Goal: Task Accomplishment & Management: Use online tool/utility

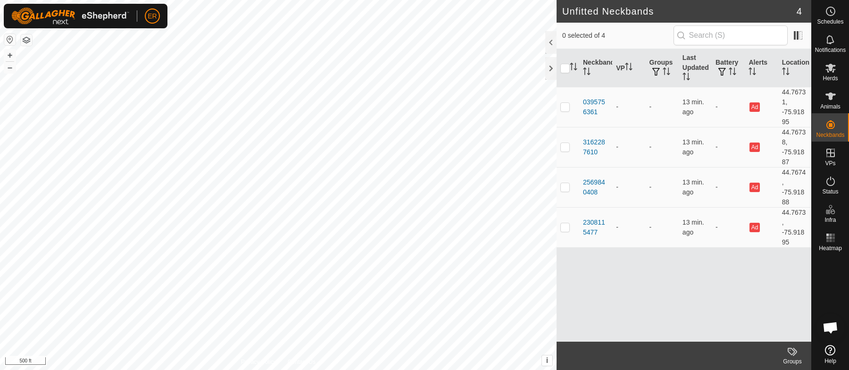
scroll to position [8238, 0]
click at [831, 67] on icon at bounding box center [830, 68] width 10 height 9
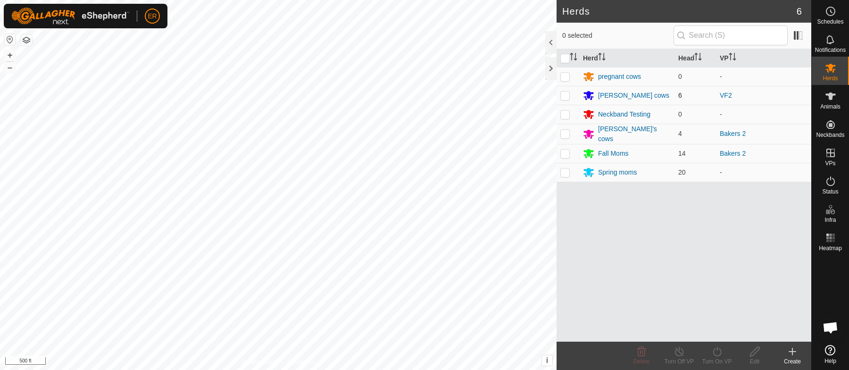
click at [565, 95] on p-checkbox at bounding box center [564, 95] width 9 height 8
checkbox input "true"
click at [716, 349] on icon at bounding box center [716, 350] width 8 height 9
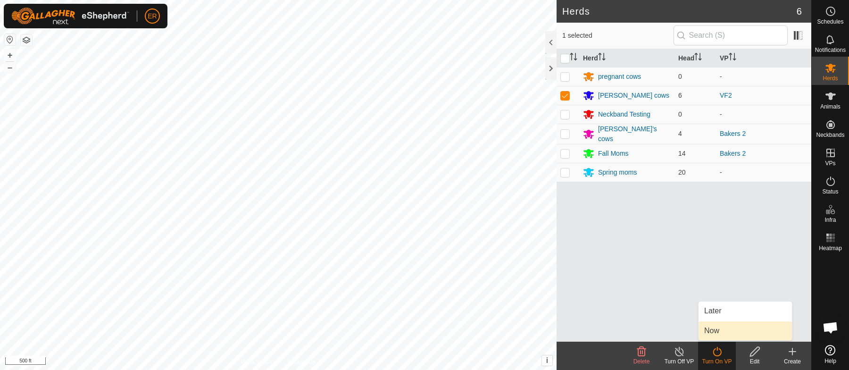
click at [709, 331] on link "Now" at bounding box center [744, 330] width 93 height 19
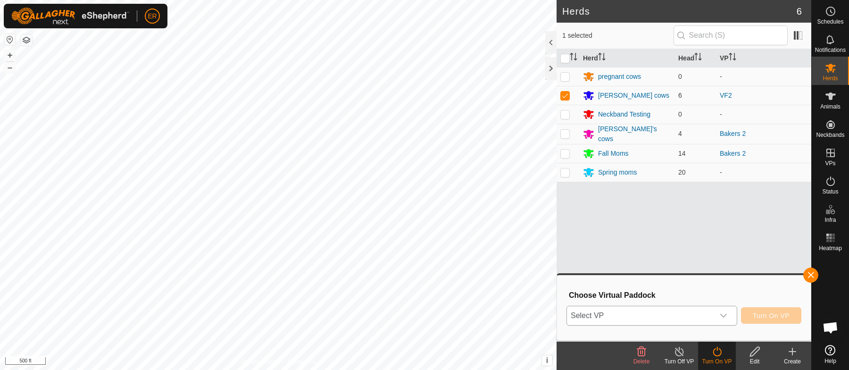
click at [722, 314] on icon "dropdown trigger" at bounding box center [723, 316] width 8 height 8
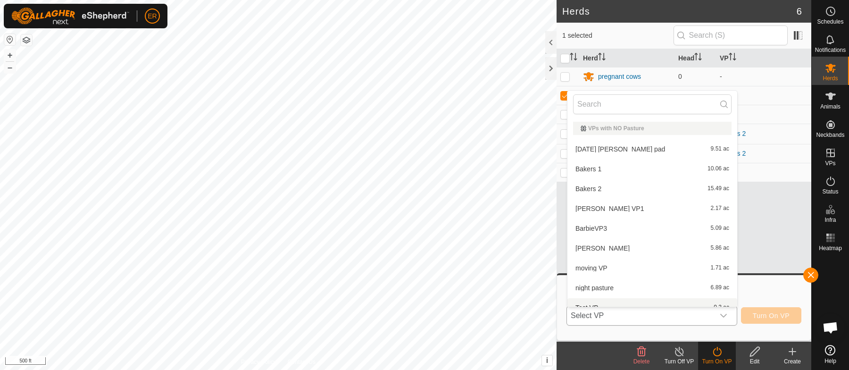
scroll to position [10, 0]
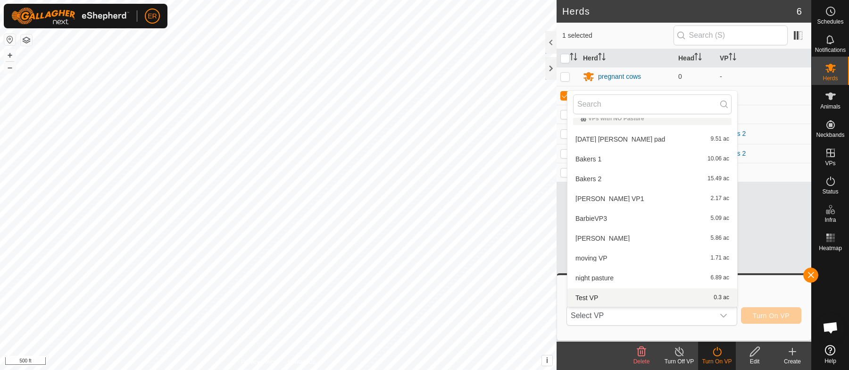
click at [764, 232] on div "Herd Head VP pregnant cows 0 - Logan's cows 6 VF2 Neckband Testing 0 - Erica's …" at bounding box center [683, 195] width 255 height 292
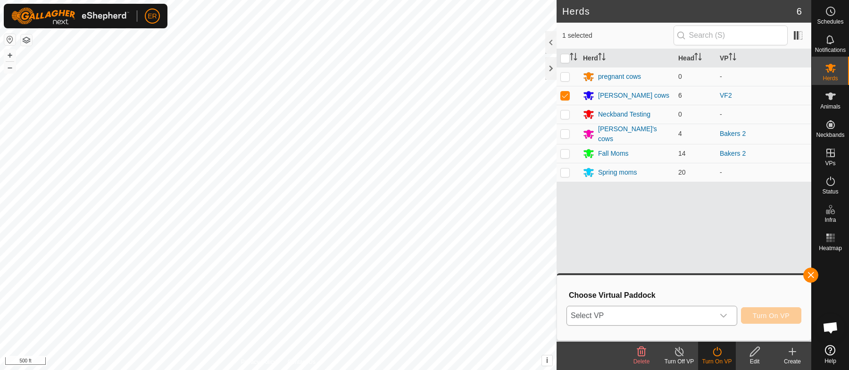
click at [723, 315] on icon "dropdown trigger" at bounding box center [723, 316] width 8 height 8
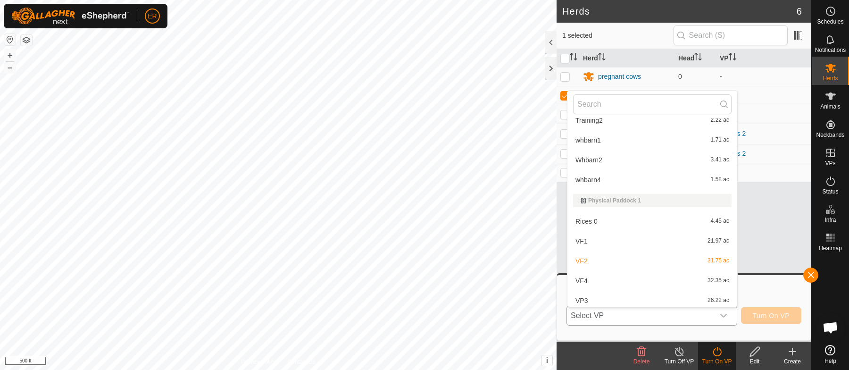
scroll to position [210, 0]
click at [580, 298] on li "VP3 26.22 ac" at bounding box center [652, 297] width 170 height 19
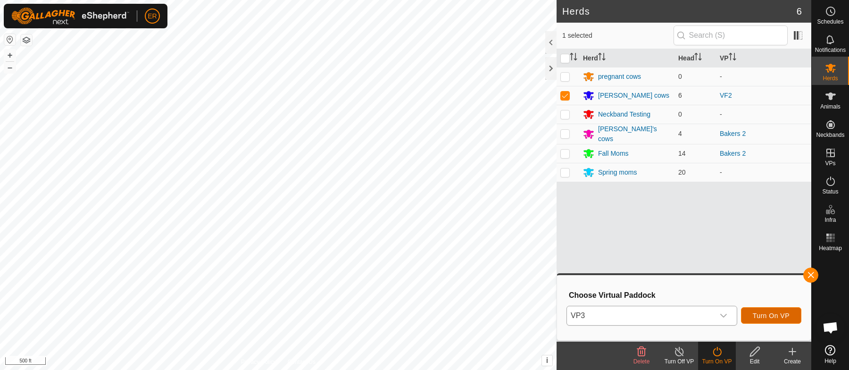
drag, startPoint x: 776, startPoint y: 313, endPoint x: 765, endPoint y: 324, distance: 15.3
click at [765, 324] on div "VP3 Turn On VP" at bounding box center [683, 315] width 235 height 23
click at [765, 315] on span "Turn On VP" at bounding box center [770, 316] width 37 height 8
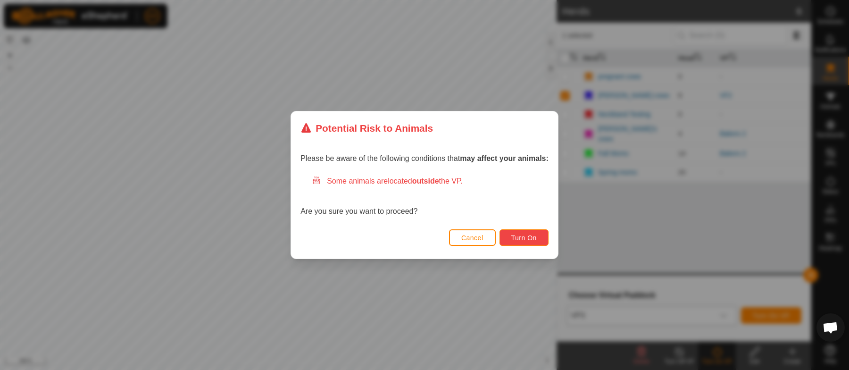
click at [522, 231] on button "Turn On" at bounding box center [523, 237] width 49 height 16
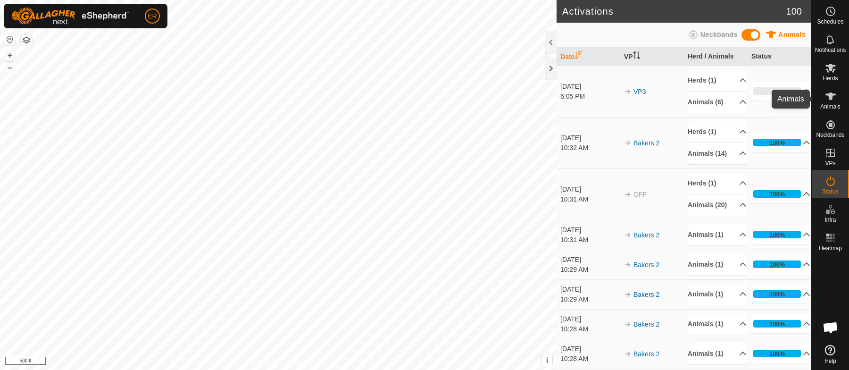
click at [829, 95] on icon at bounding box center [830, 96] width 10 height 8
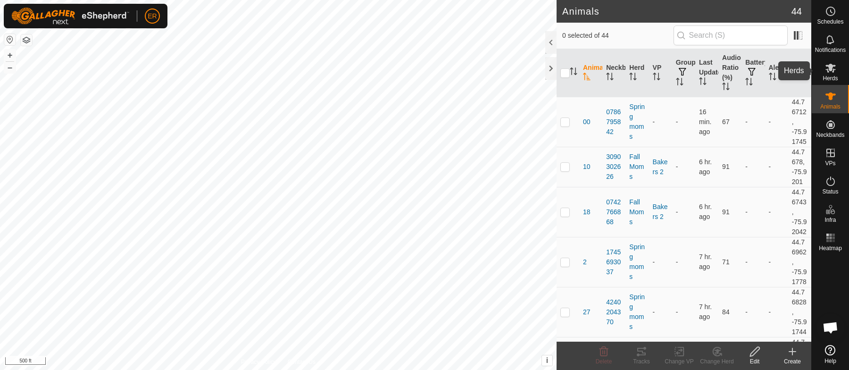
click at [830, 70] on icon at bounding box center [830, 68] width 10 height 9
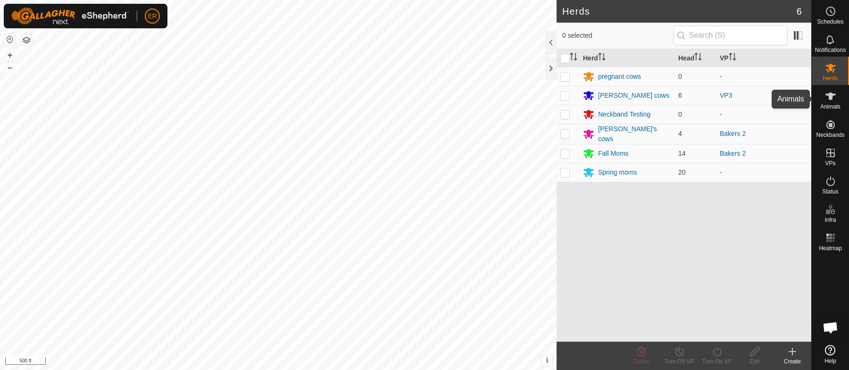
click at [826, 98] on icon at bounding box center [830, 96] width 11 height 11
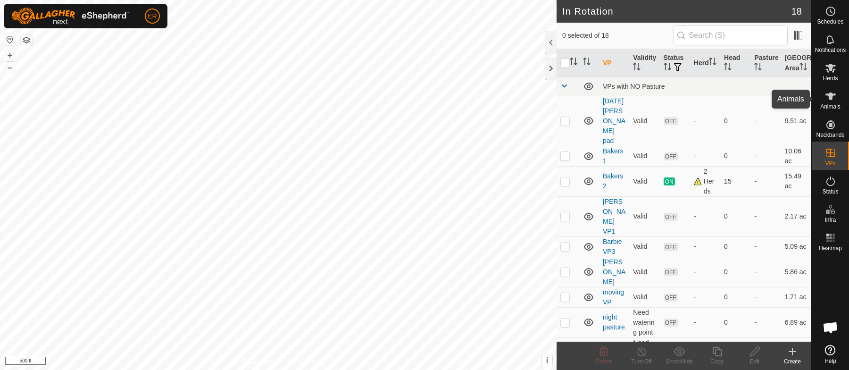
click at [830, 96] on icon at bounding box center [830, 96] width 10 height 8
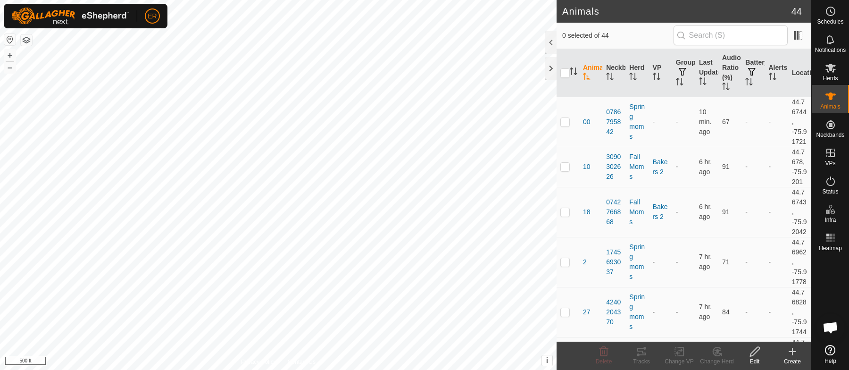
scroll to position [8238, 0]
